Goal: Register for event/course

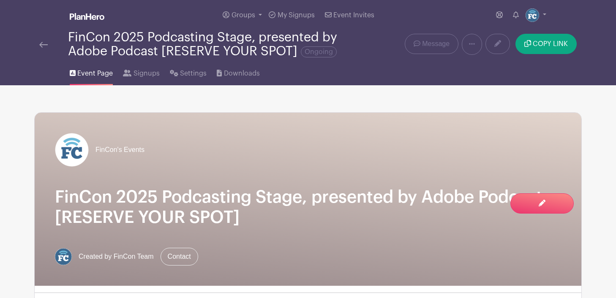
click at [42, 46] on img at bounding box center [43, 45] width 8 height 6
click at [43, 46] on img at bounding box center [43, 45] width 8 height 6
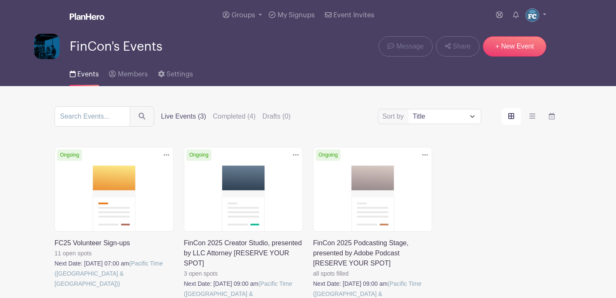
click at [54, 289] on link at bounding box center [54, 289] width 0 height 0
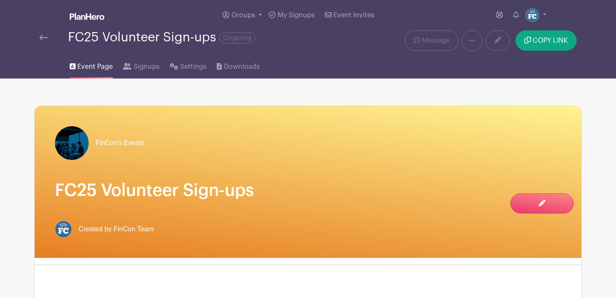
click at [43, 40] on img at bounding box center [43, 38] width 8 height 6
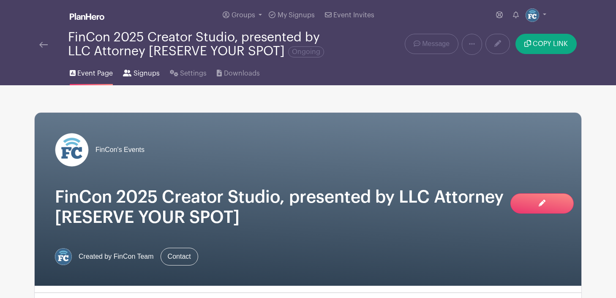
click at [135, 78] on span "Signups" at bounding box center [146, 73] width 26 height 10
click at [128, 74] on icon at bounding box center [127, 73] width 8 height 7
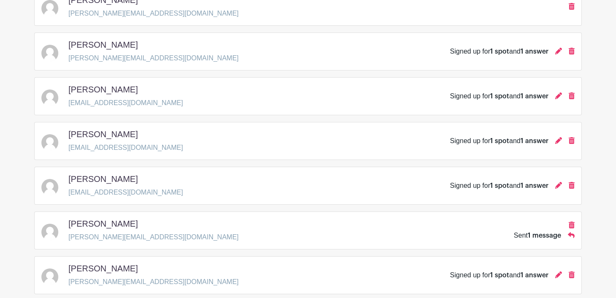
scroll to position [752, 0]
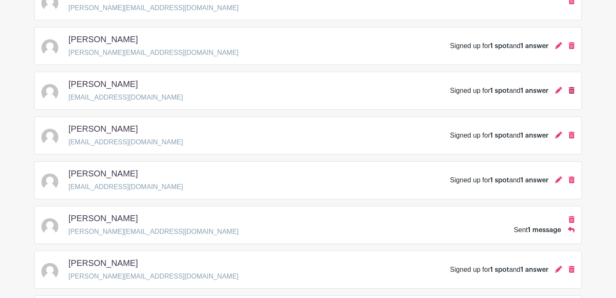
click at [570, 90] on icon at bounding box center [571, 90] width 6 height 7
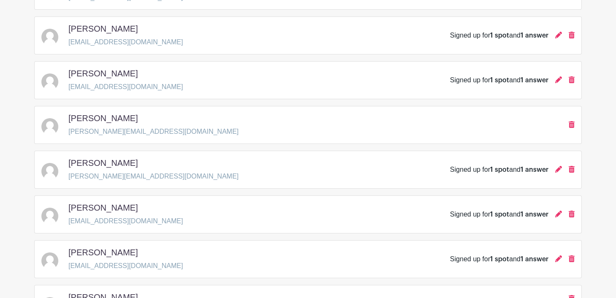
scroll to position [656, 0]
